Goal: Book appointment/travel/reservation

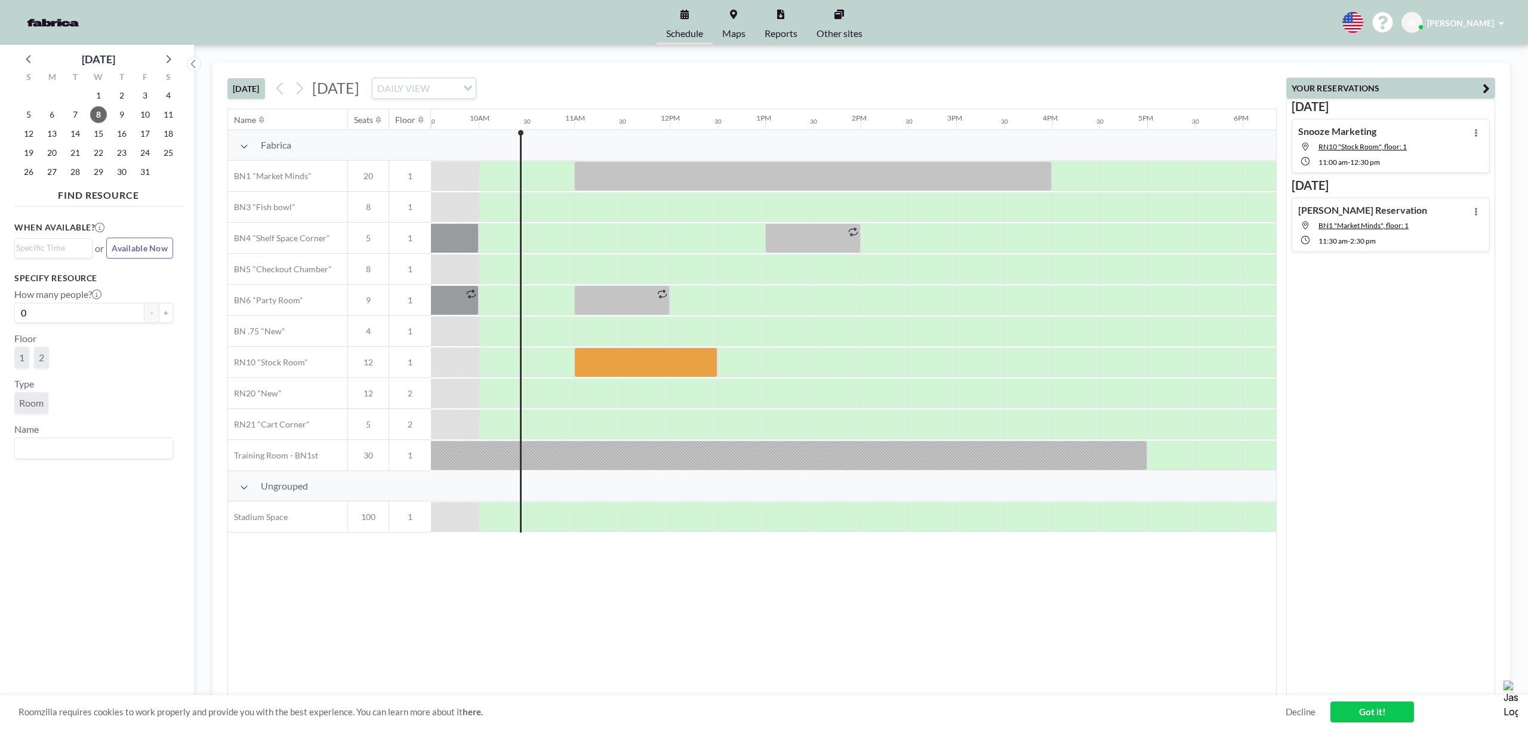
scroll to position [0, 847]
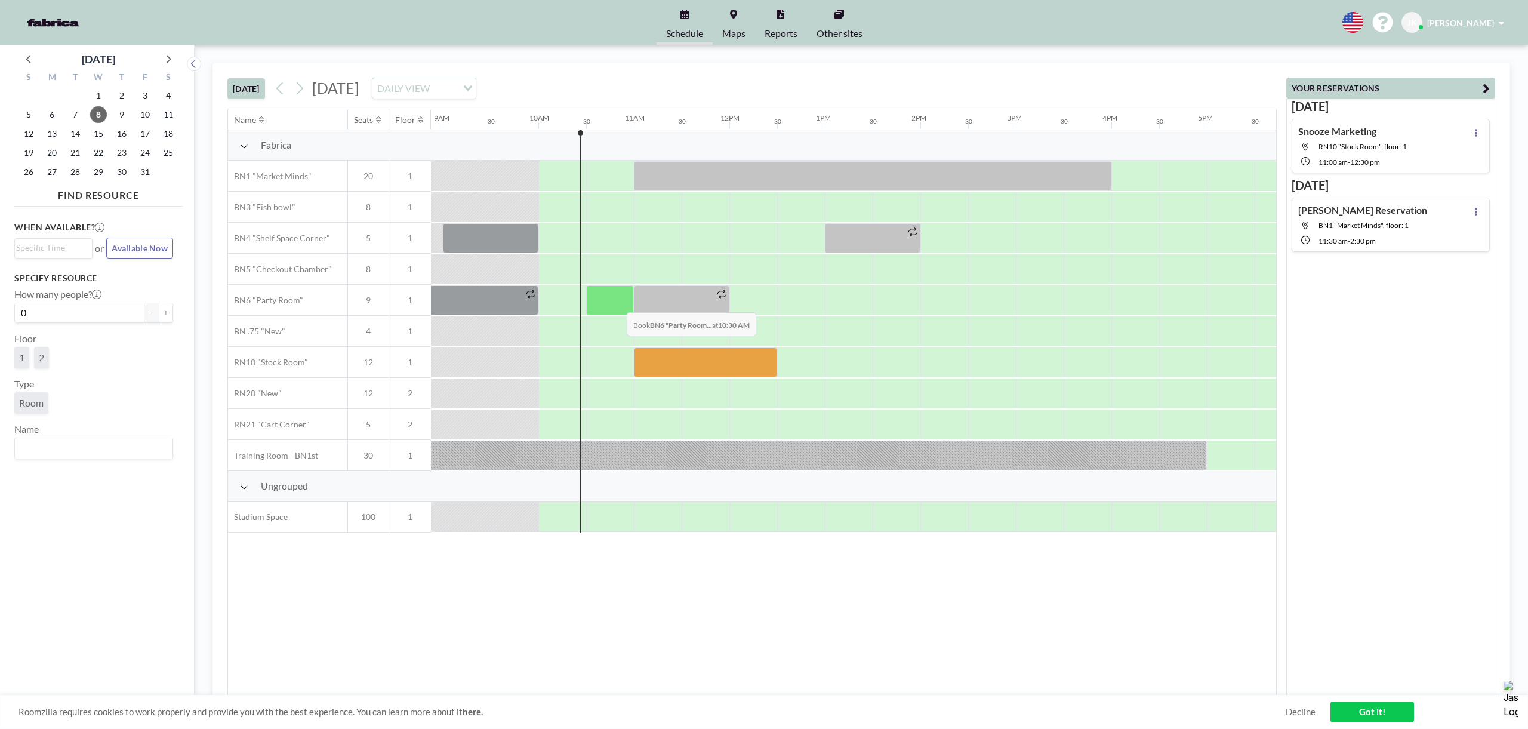
click at [617, 303] on div at bounding box center [610, 300] width 48 height 30
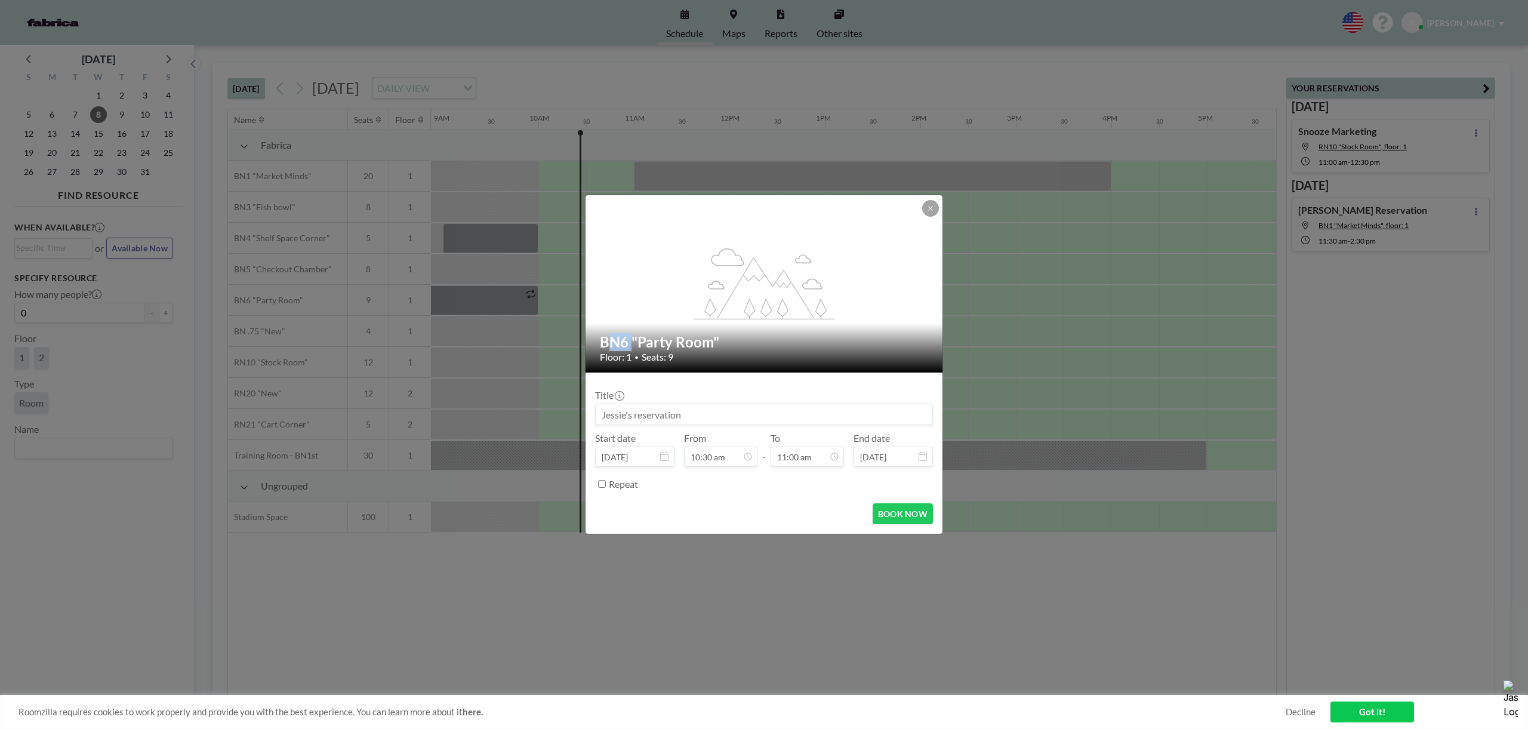
click at [617, 303] on div "flex-grow: 1.2;" at bounding box center [764, 283] width 358 height 177
drag, startPoint x: 828, startPoint y: 411, endPoint x: 819, endPoint y: 414, distance: 9.4
click at [828, 411] on input at bounding box center [764, 414] width 337 height 20
click at [815, 417] on input at bounding box center [764, 414] width 337 height 20
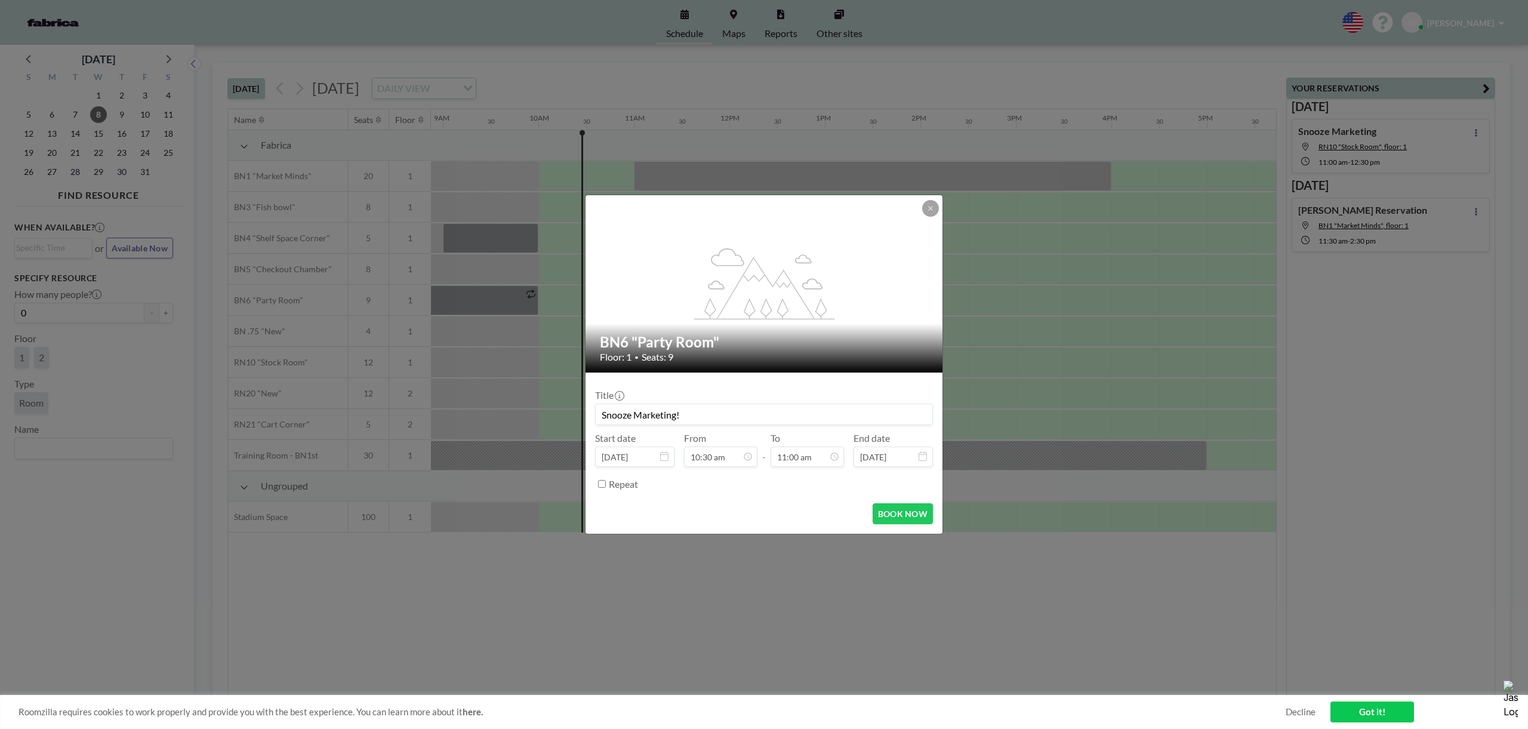
drag, startPoint x: 682, startPoint y: 349, endPoint x: 756, endPoint y: 343, distance: 73.7
click at [756, 343] on h2 "BN6 "Party Room"" at bounding box center [764, 342] width 329 height 18
copy h2 "BN6 "Party Room""
click at [904, 508] on button "BOOK NOW" at bounding box center [903, 513] width 60 height 21
type input "Snooze Marketing!"
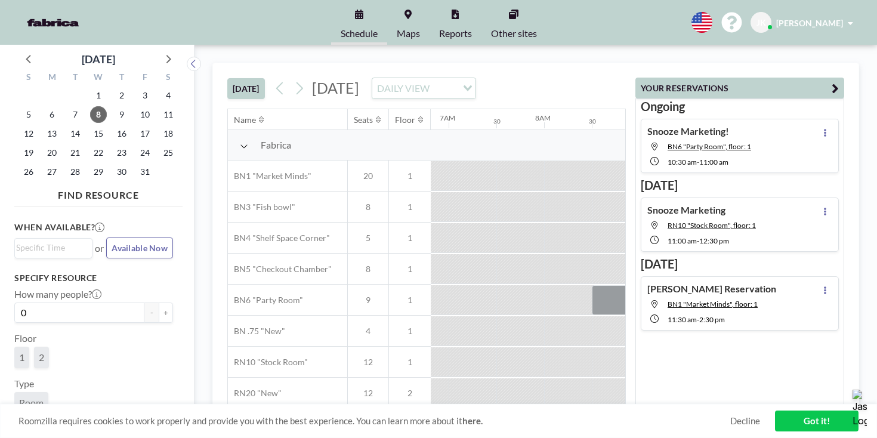
scroll to position [0, 737]
